Goal: Information Seeking & Learning: Learn about a topic

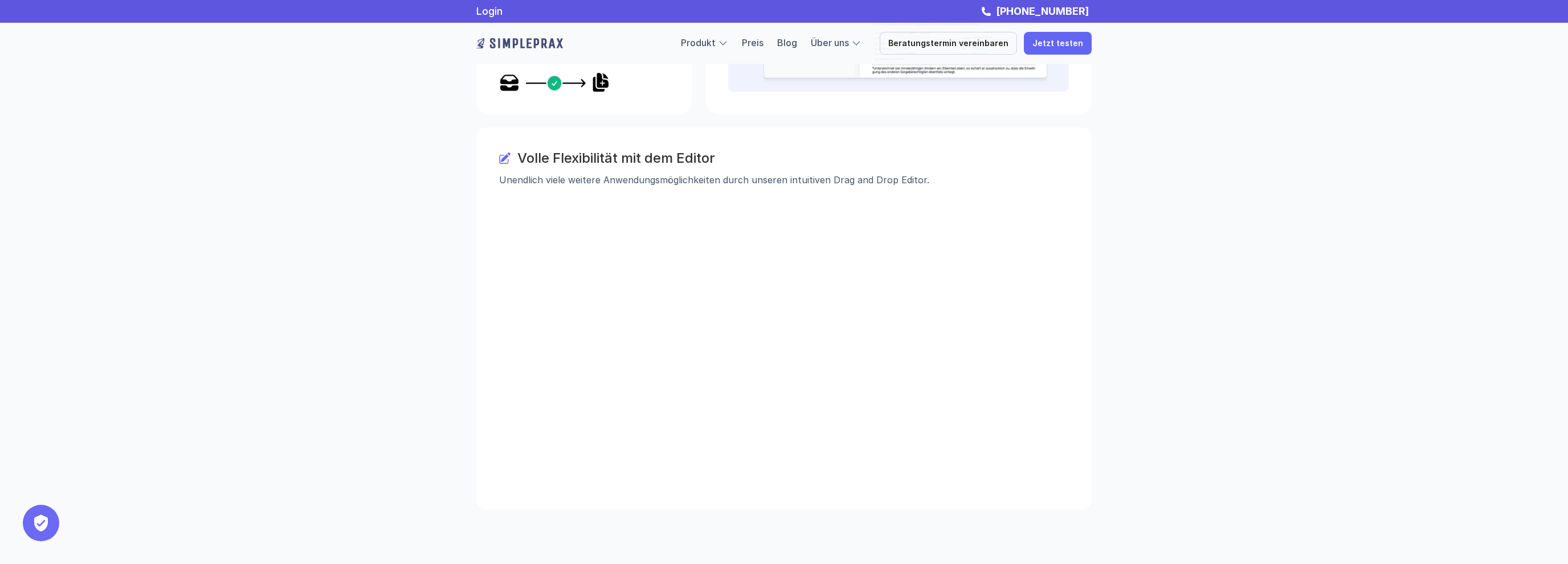
scroll to position [1581, 0]
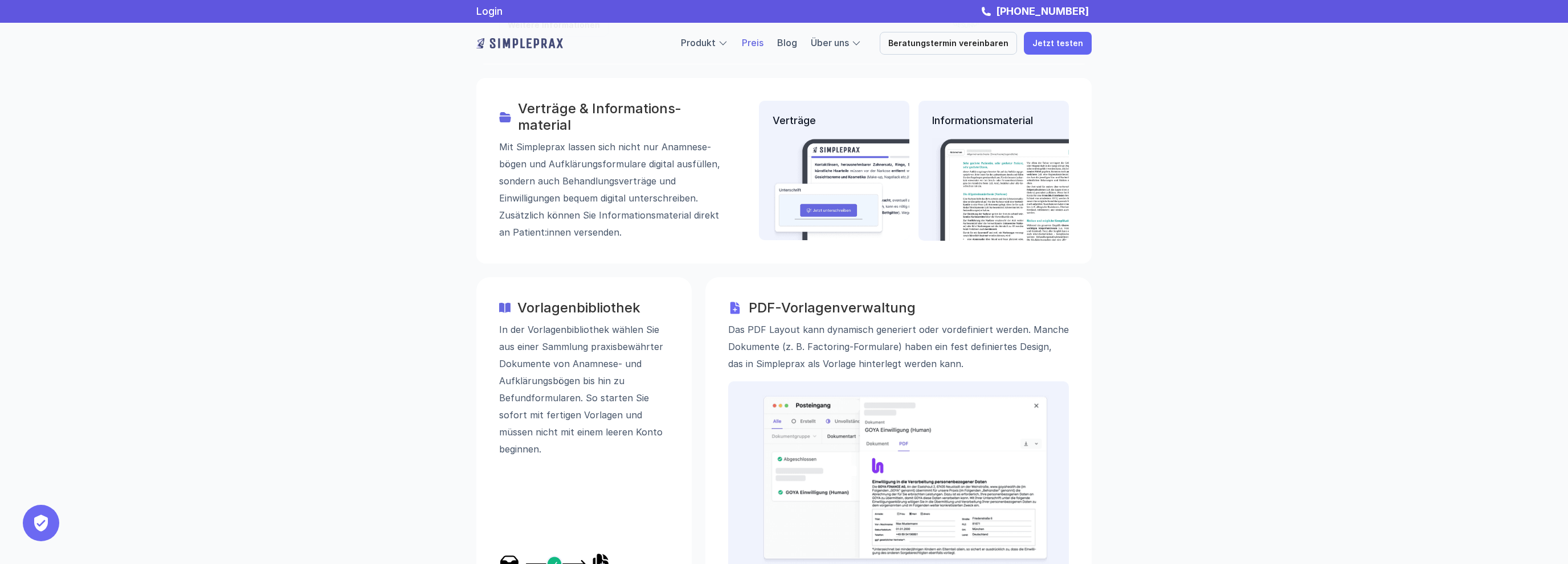
click at [764, 42] on link "Preis" at bounding box center [752, 43] width 21 height 12
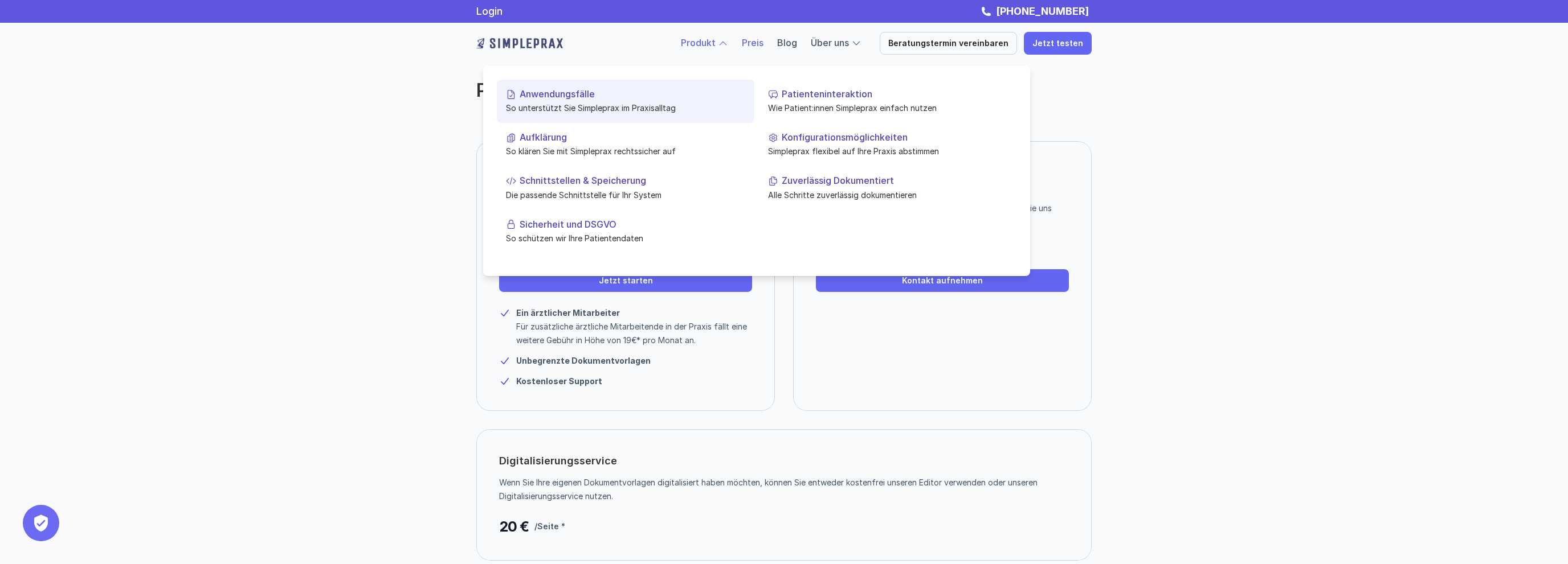
click at [561, 92] on p "Anwendungsfälle" at bounding box center [632, 94] width 226 height 11
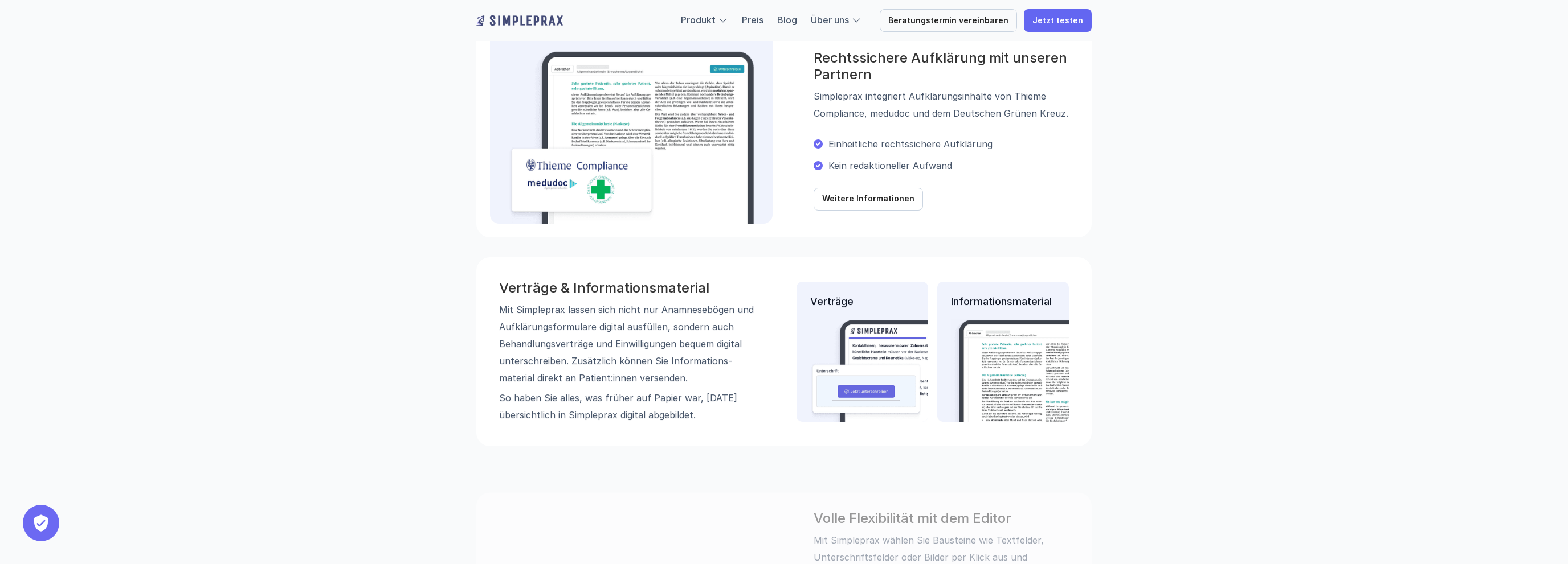
scroll to position [1081, 0]
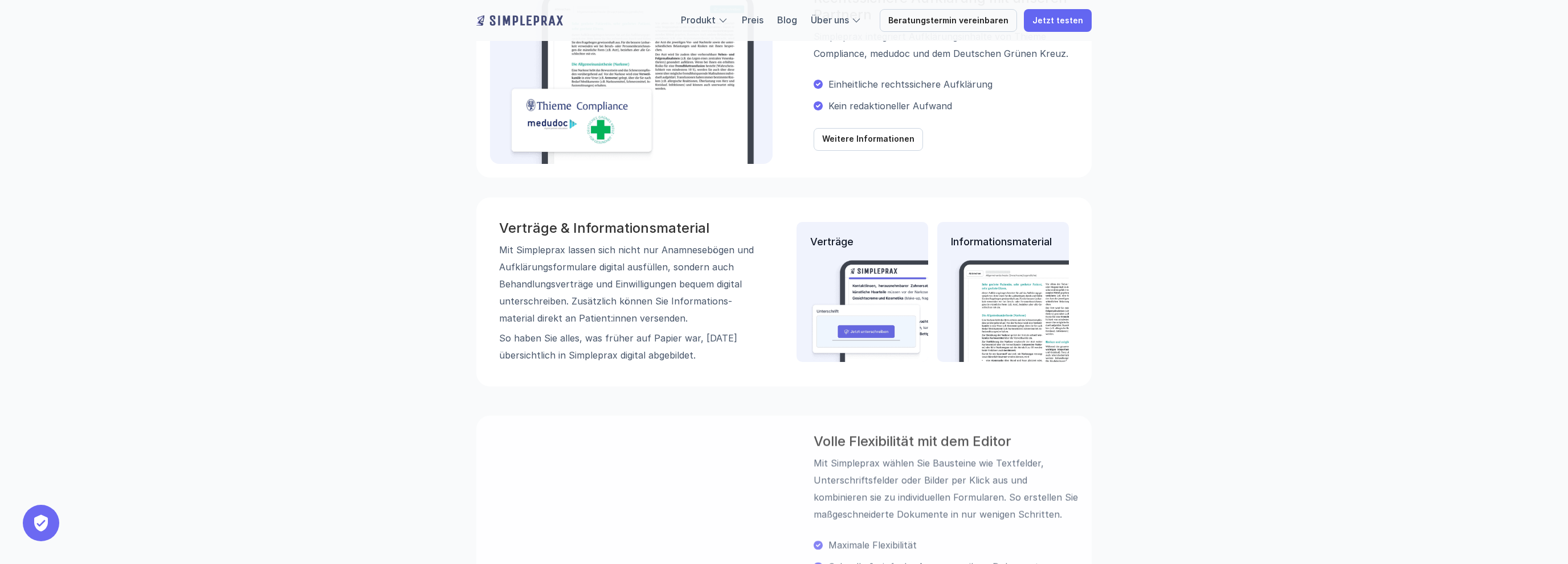
click at [206, 169] on div "Produkt Preis Blog Über uns Beratungstermin vereinbaren Jetzt testen FEATURE An…" at bounding box center [784, 69] width 1568 height 2301
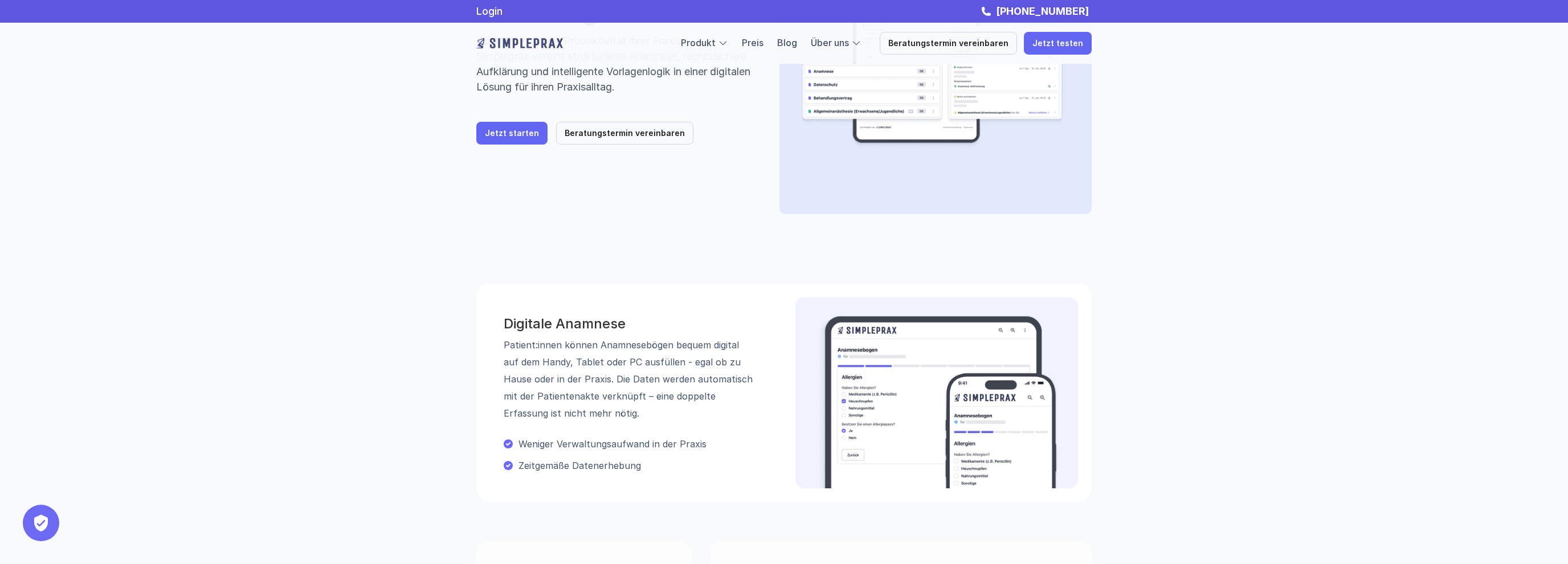
scroll to position [0, 0]
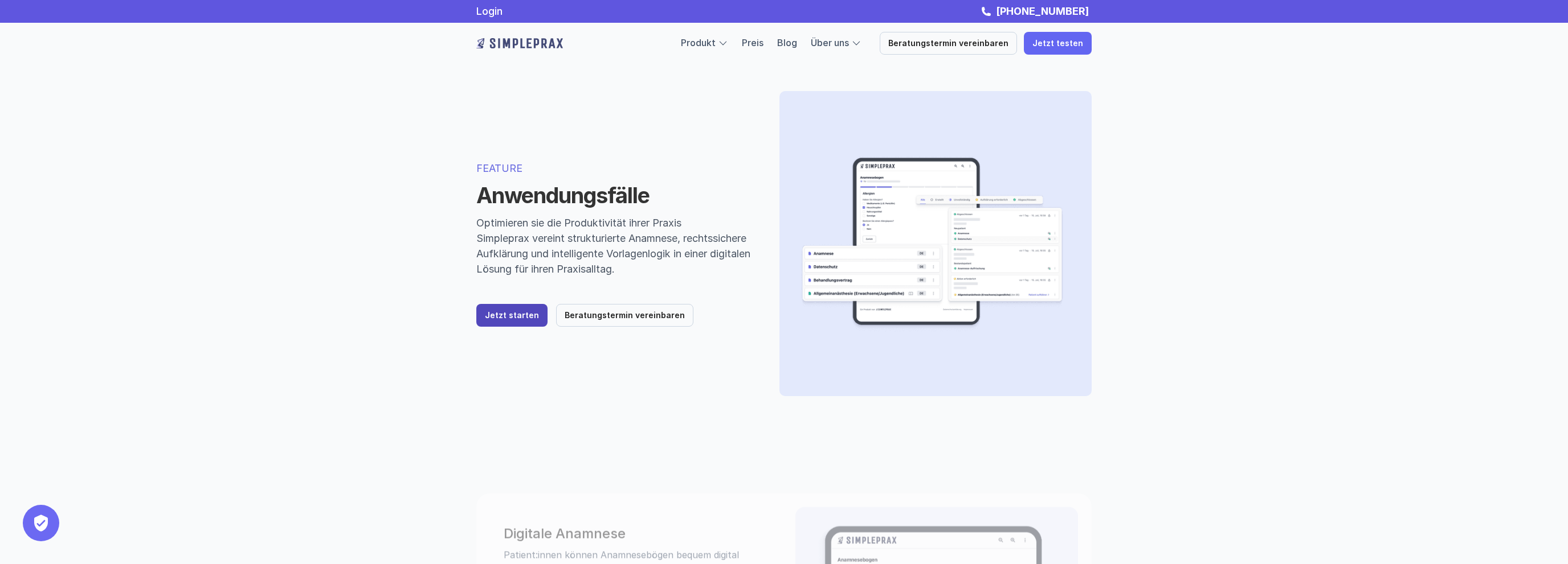
click at [497, 320] on link "Jetzt starten" at bounding box center [512, 315] width 71 height 23
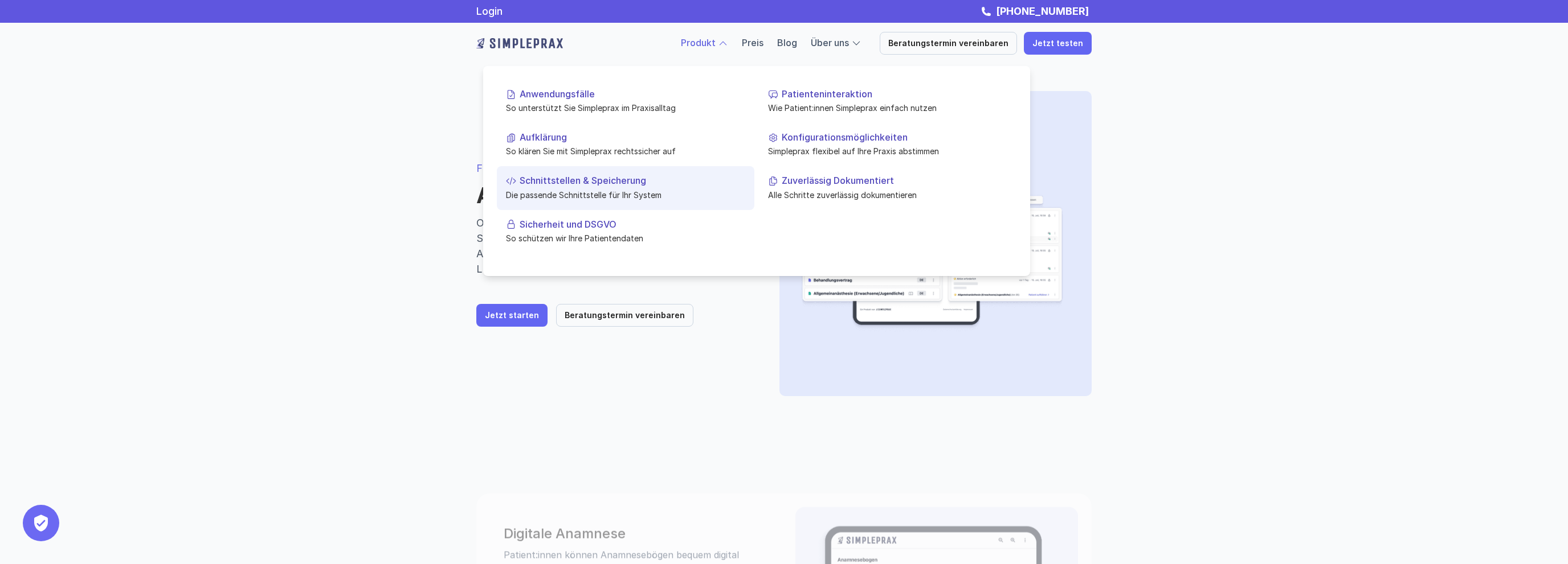
click at [623, 183] on p "Schnittstellen & Speicherung" at bounding box center [632, 180] width 226 height 11
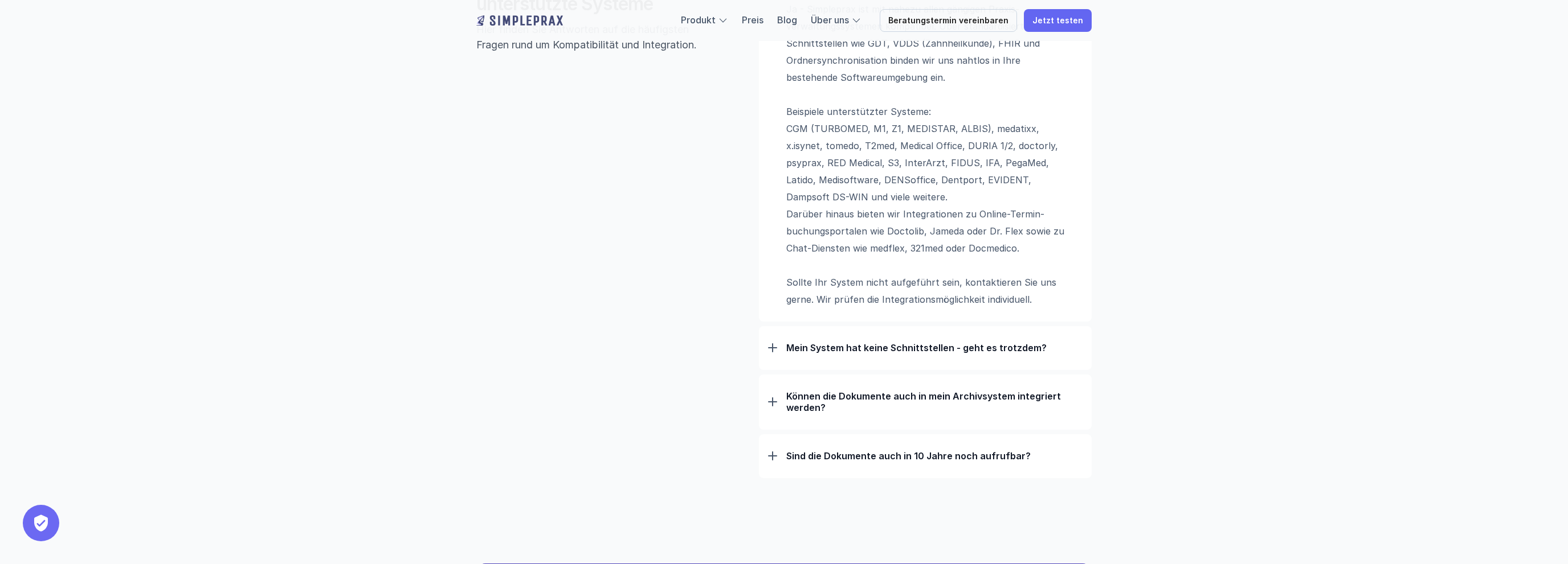
scroll to position [902, 0]
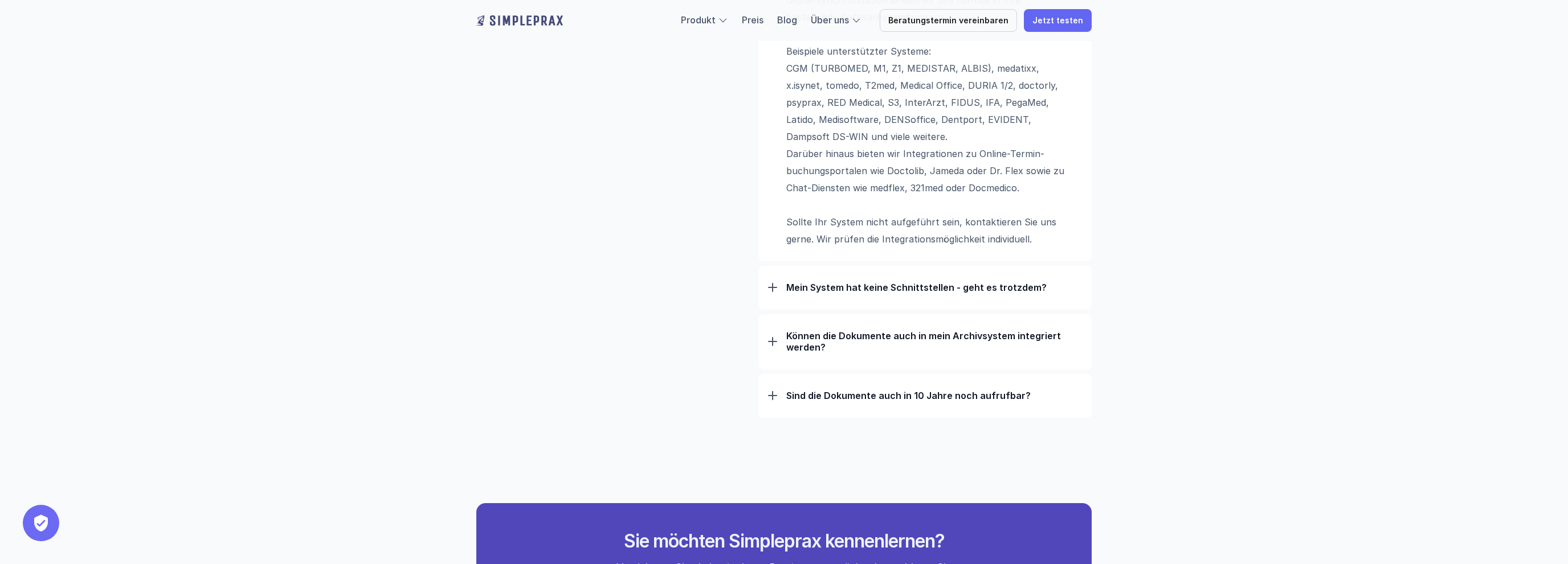
click at [769, 289] on div at bounding box center [773, 287] width 9 height 9
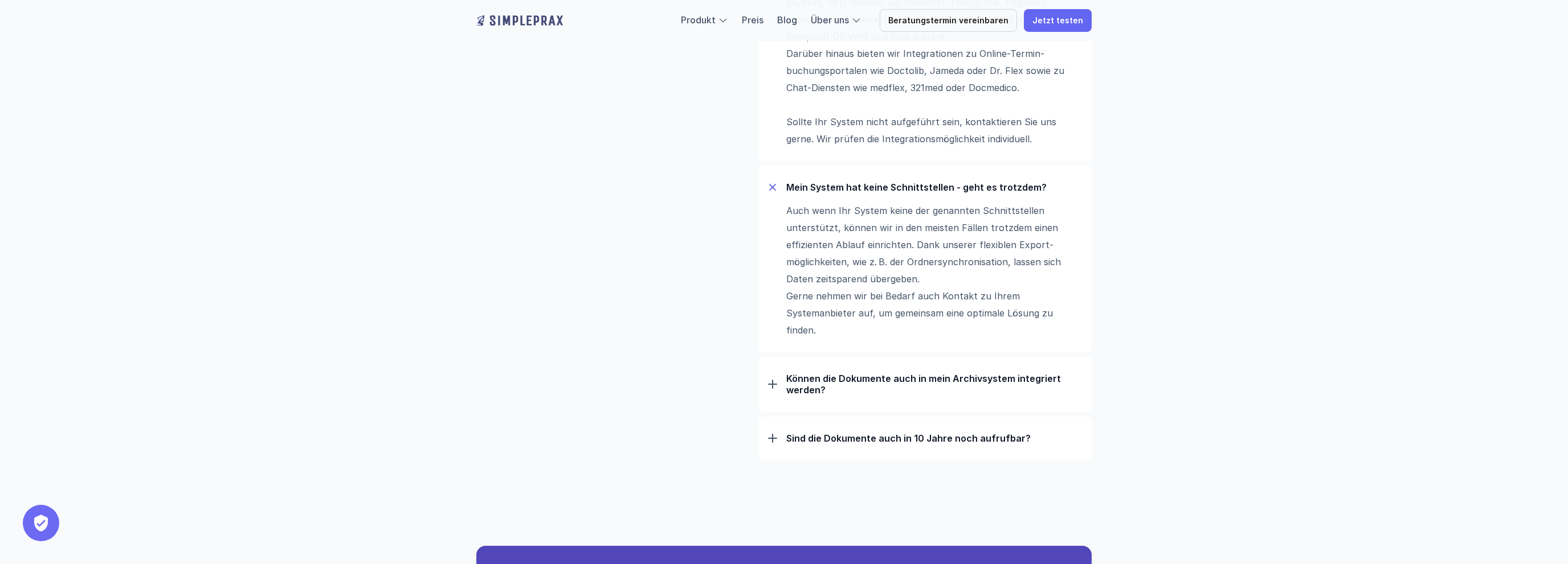
scroll to position [1081, 0]
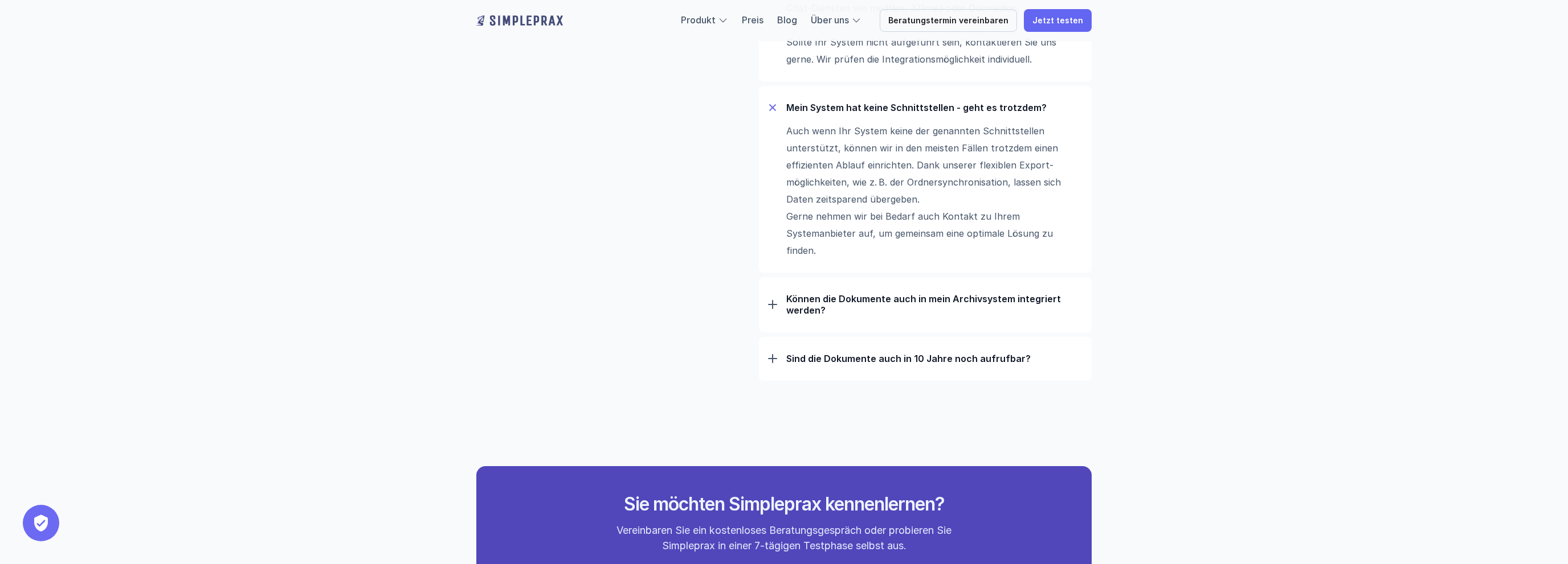
click at [780, 362] on div "Sind die Dokumente auch in 10 Jahre noch aufrufbar?" at bounding box center [925, 359] width 314 height 30
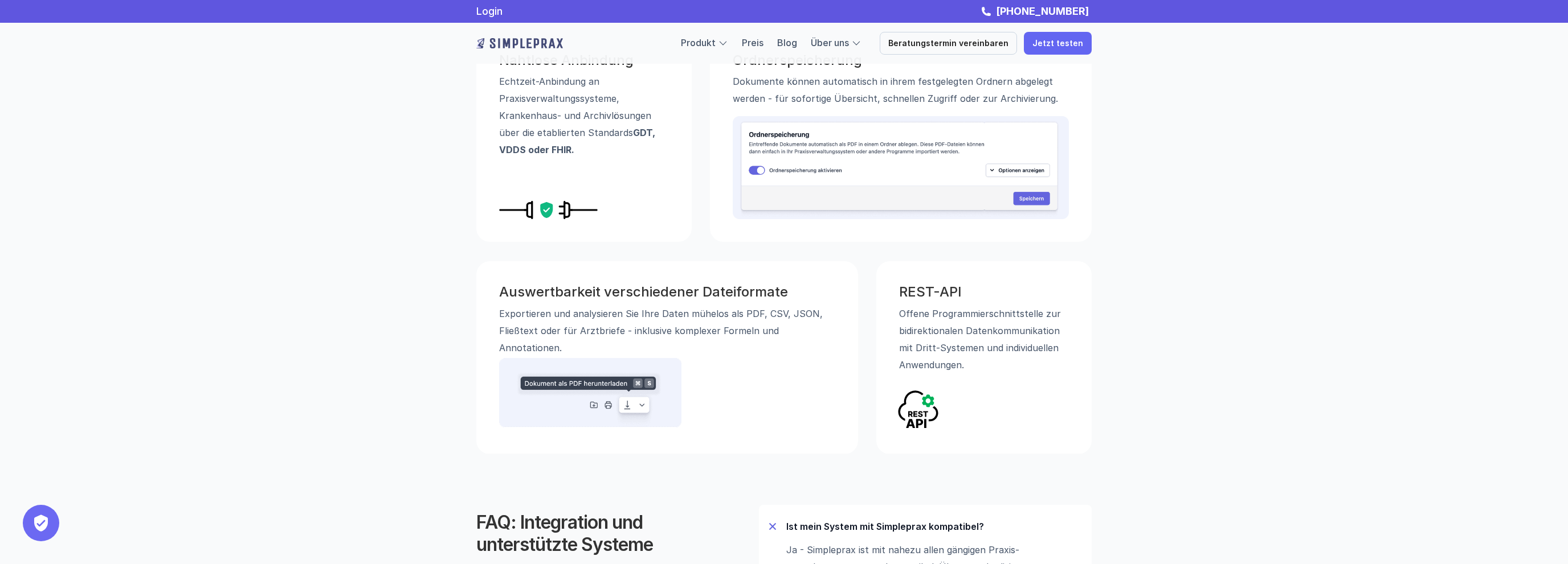
scroll to position [0, 0]
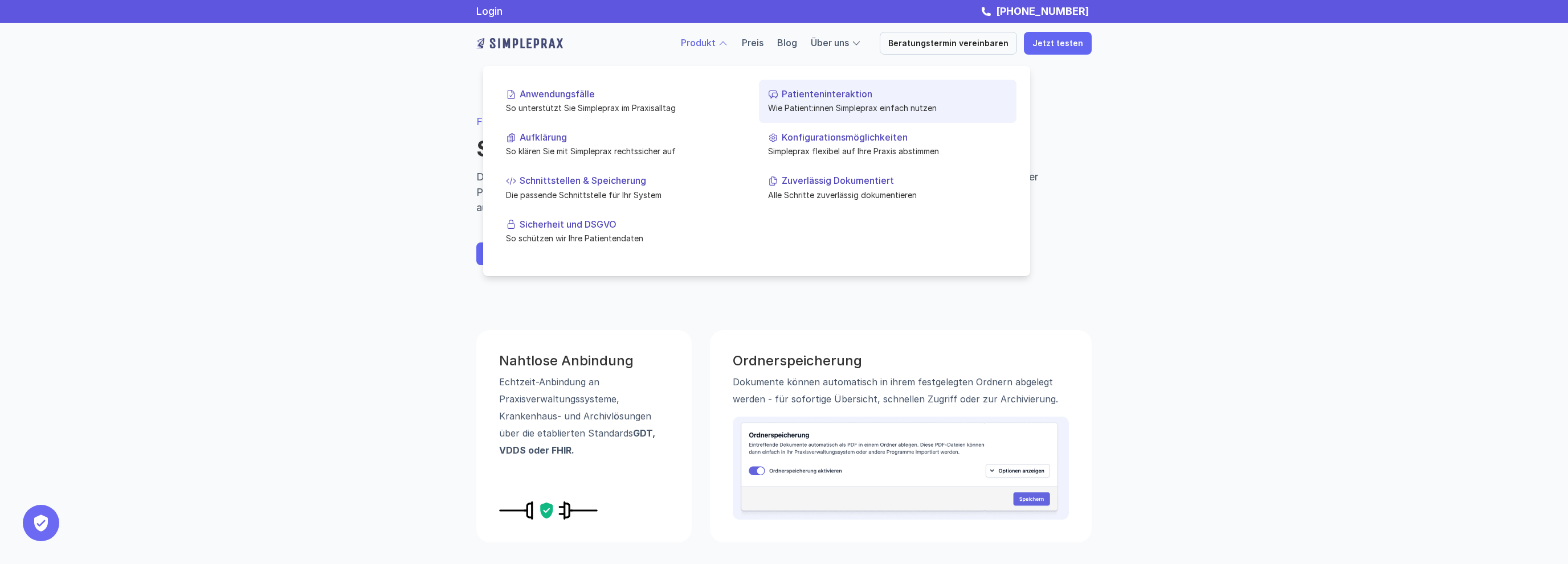
click at [847, 94] on p "Patienteninteraktion" at bounding box center [894, 94] width 226 height 11
